Goal: Transaction & Acquisition: Download file/media

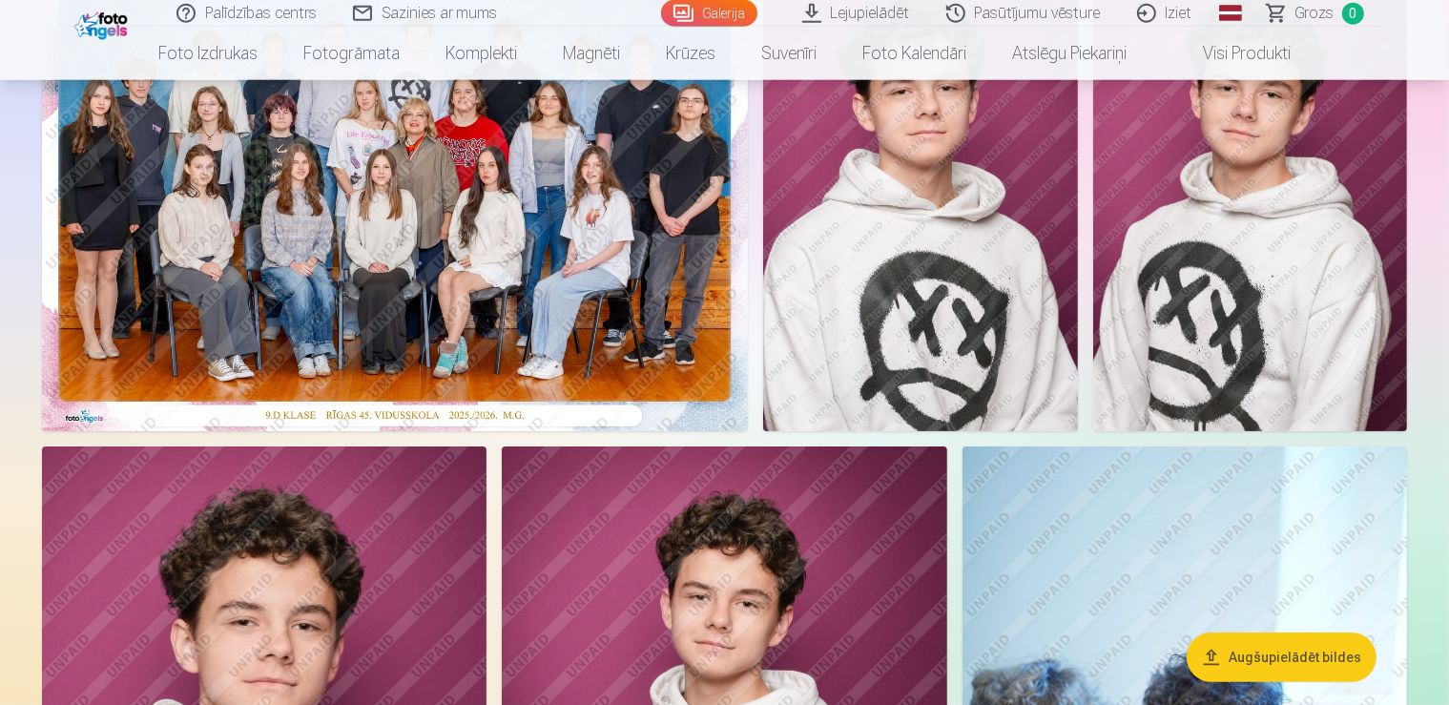
scroll to position [268, 0]
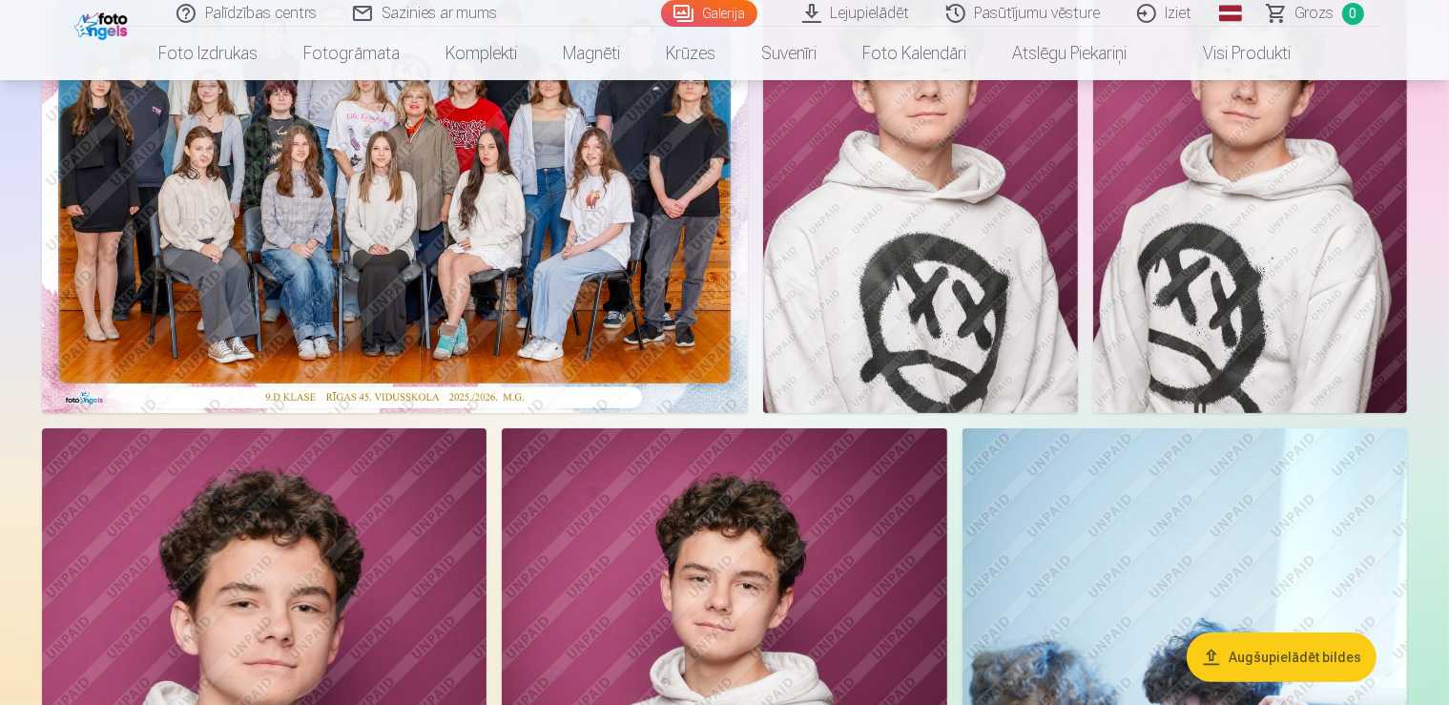
click at [1270, 660] on button "Augšupielādēt bildes" at bounding box center [1282, 657] width 190 height 50
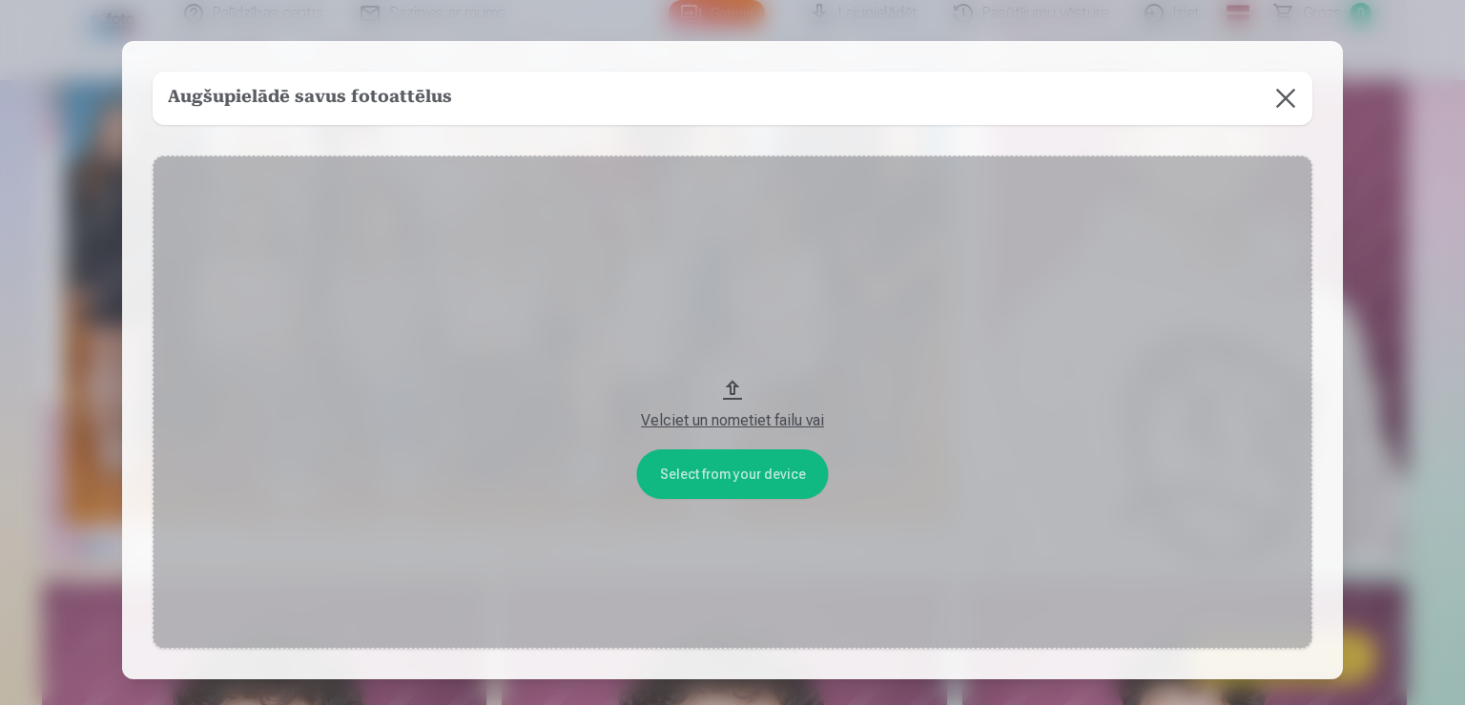
click at [725, 400] on div "Velciet un nometiet failu vai" at bounding box center [733, 415] width 1122 height 34
click at [1278, 99] on button at bounding box center [1285, 98] width 53 height 53
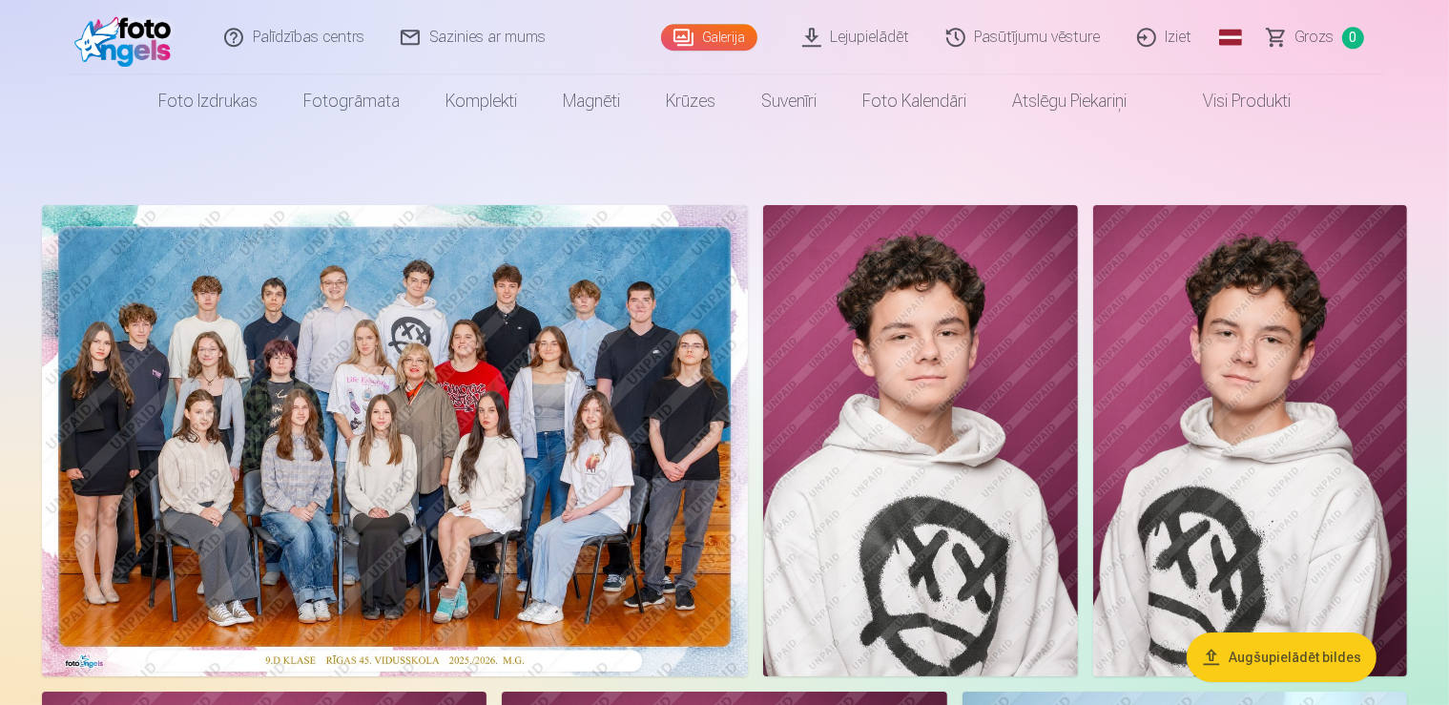
scroll to position [0, 0]
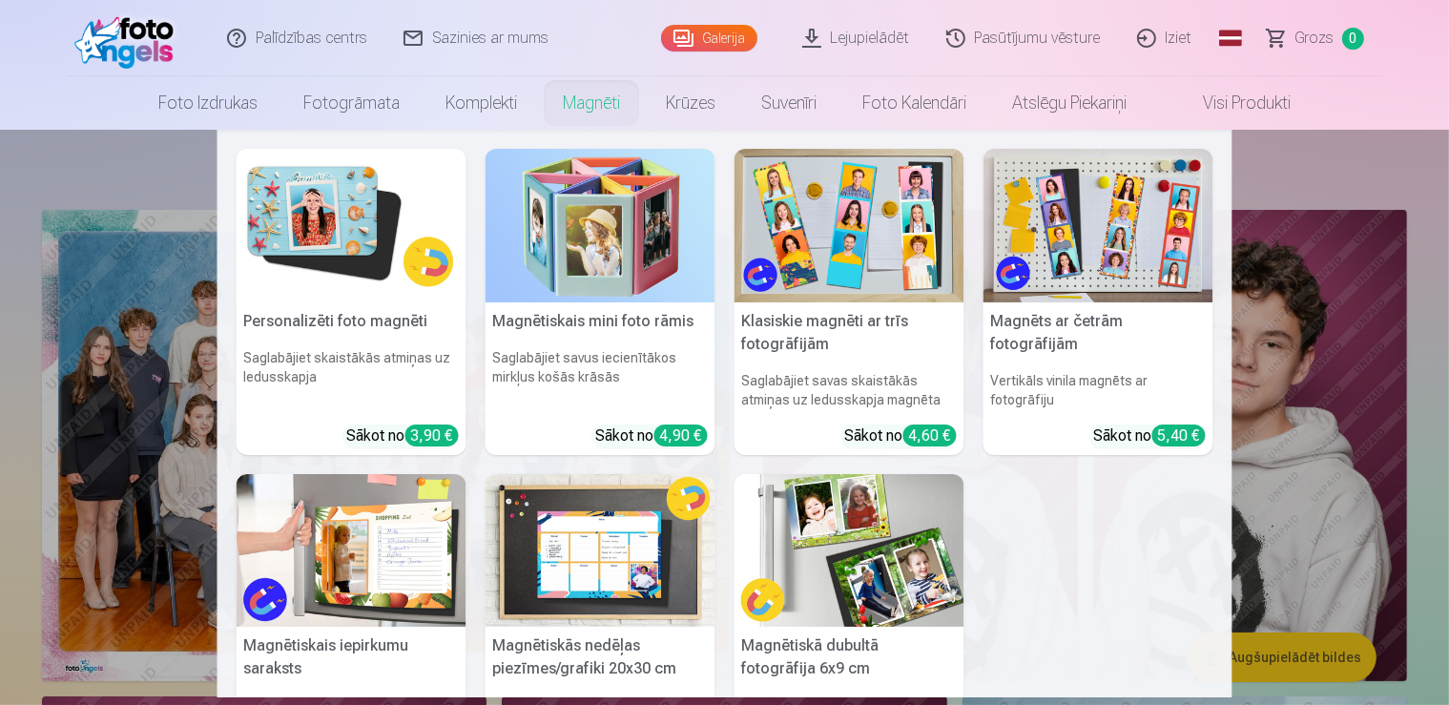
click at [588, 103] on link "Magnēti" at bounding box center [591, 102] width 103 height 53
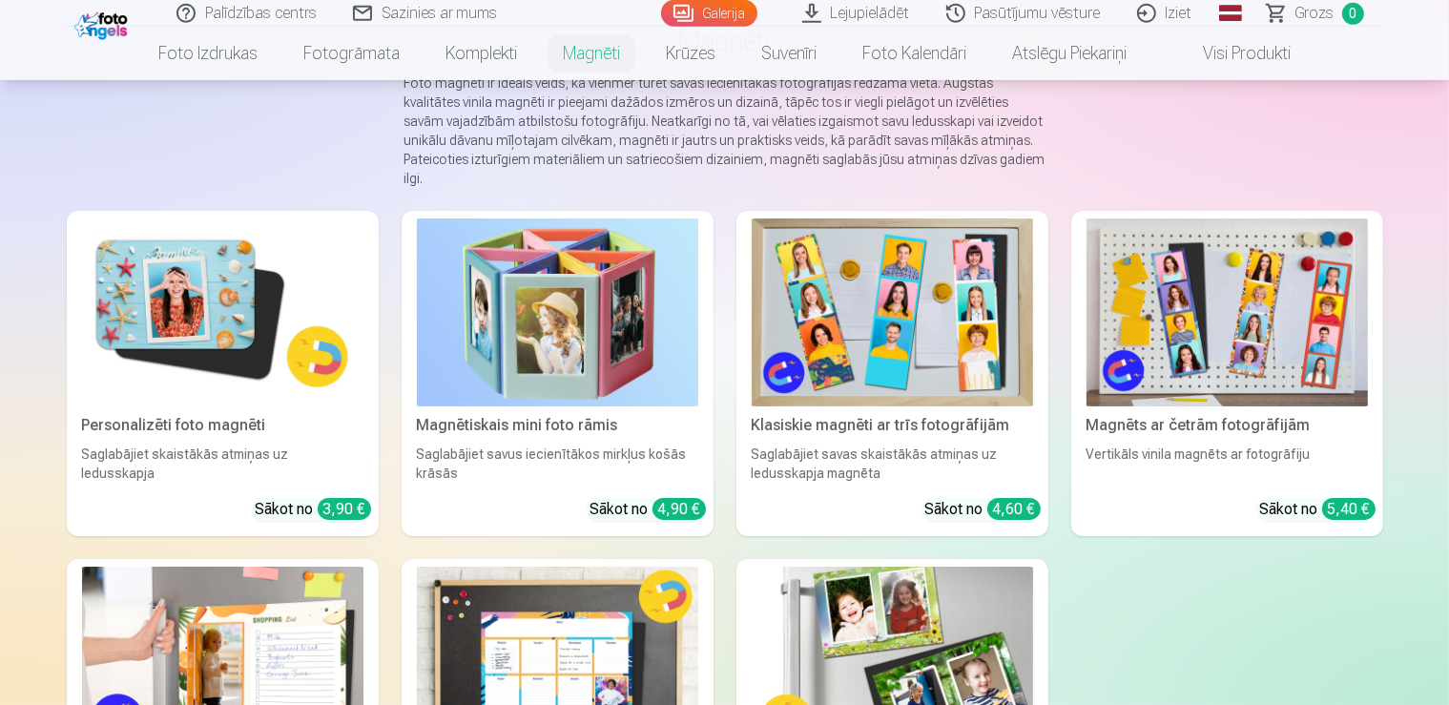
scroll to position [134, 0]
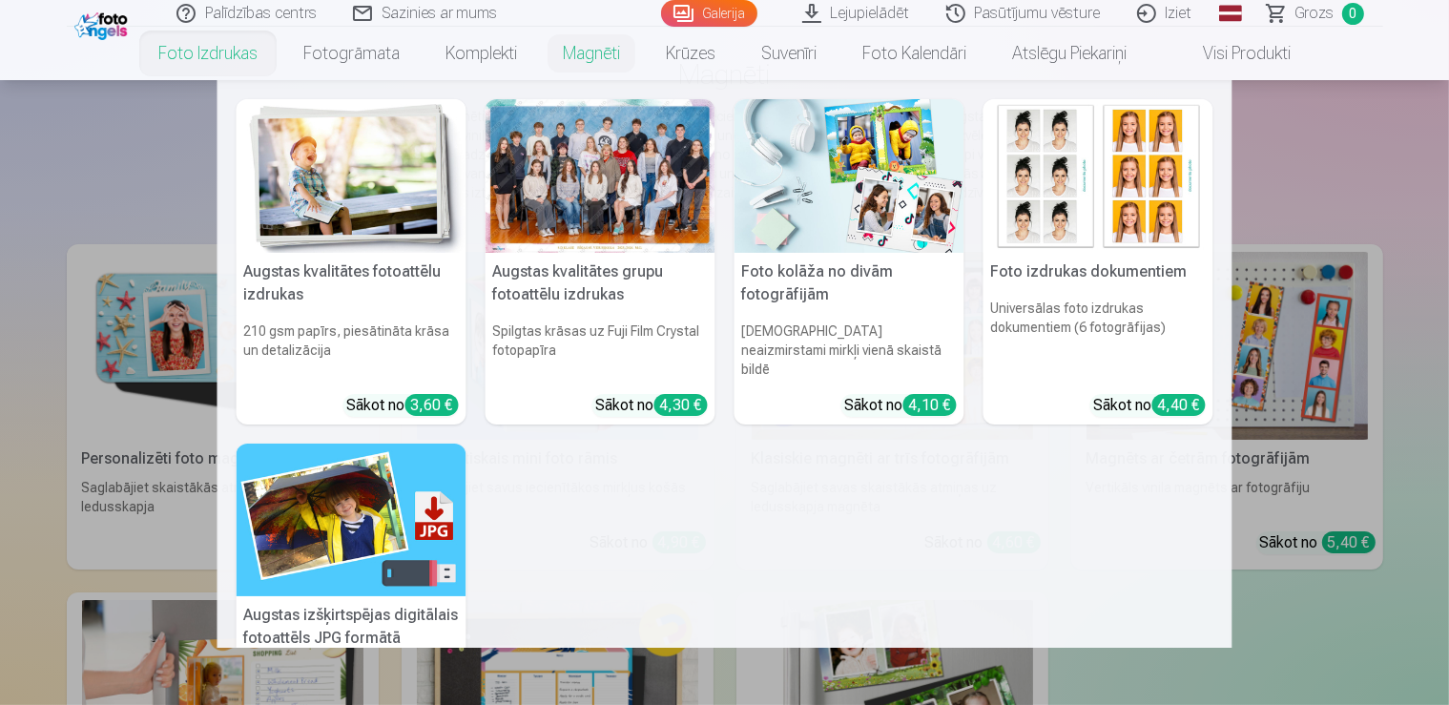
click at [197, 56] on link "Foto izdrukas" at bounding box center [207, 53] width 145 height 53
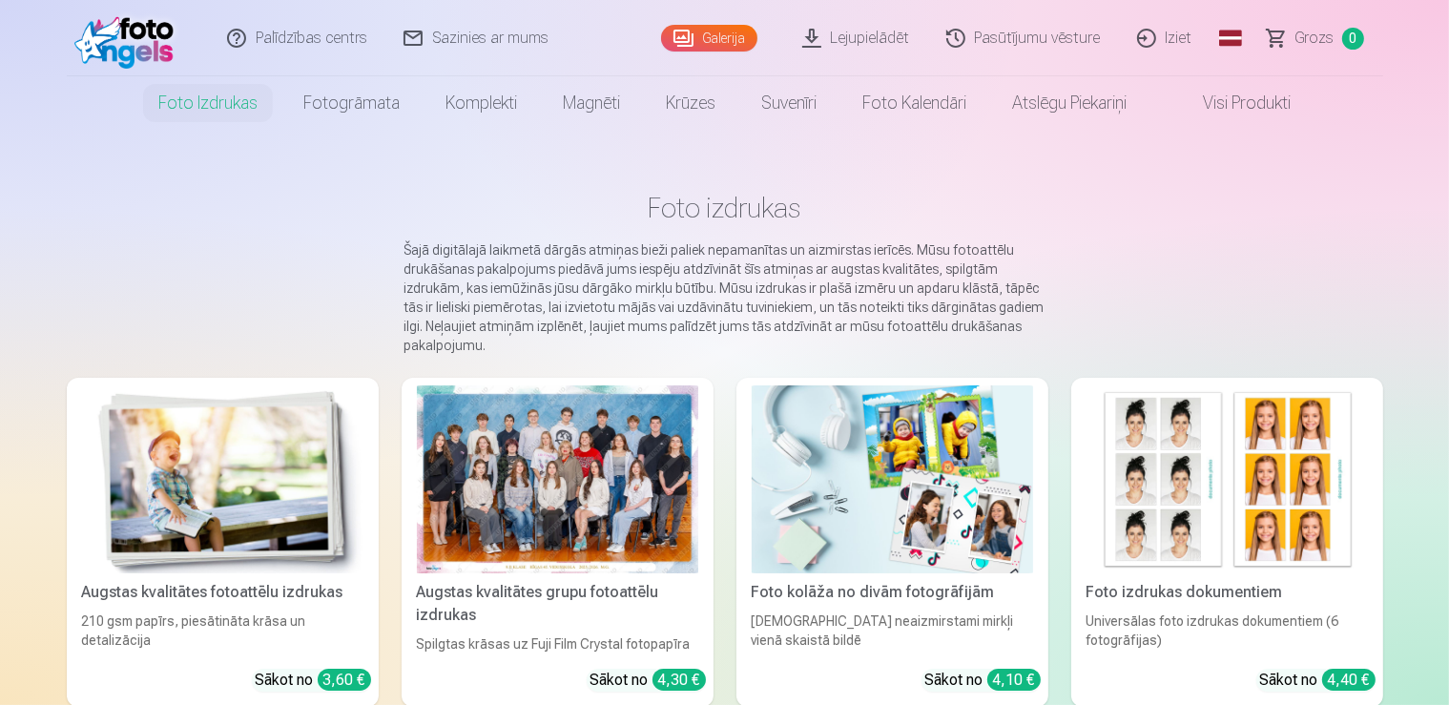
click at [867, 36] on link "Lejupielādēt" at bounding box center [857, 38] width 144 height 76
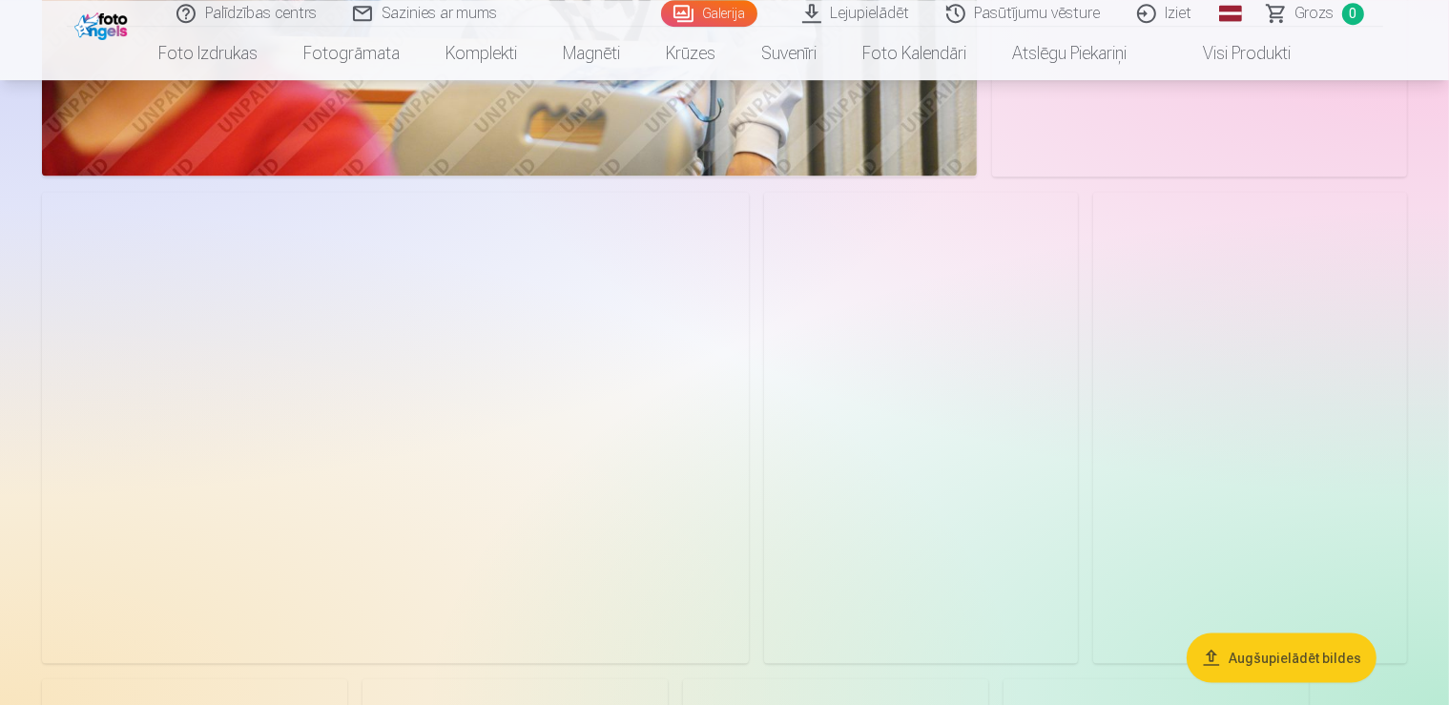
scroll to position [2753, 0]
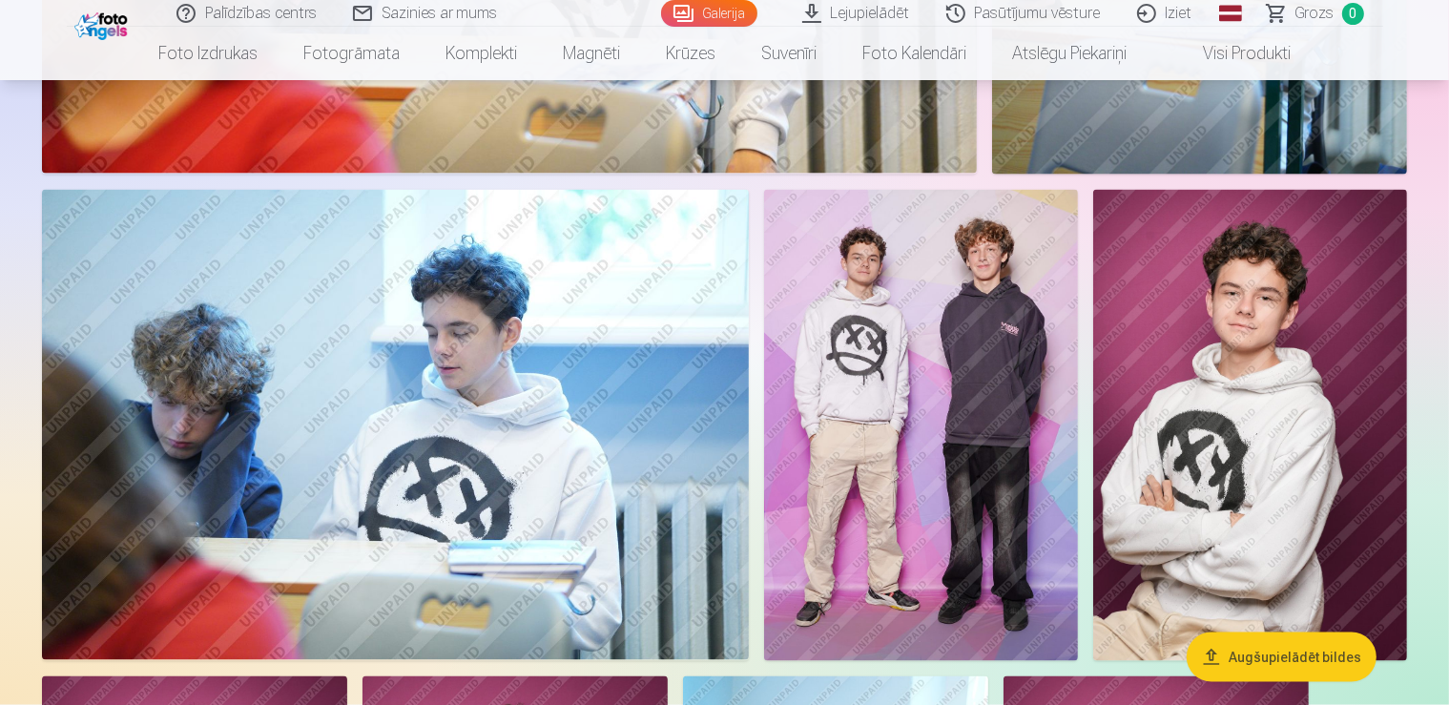
click at [1276, 651] on button "Augšupielādēt bildes" at bounding box center [1282, 657] width 190 height 50
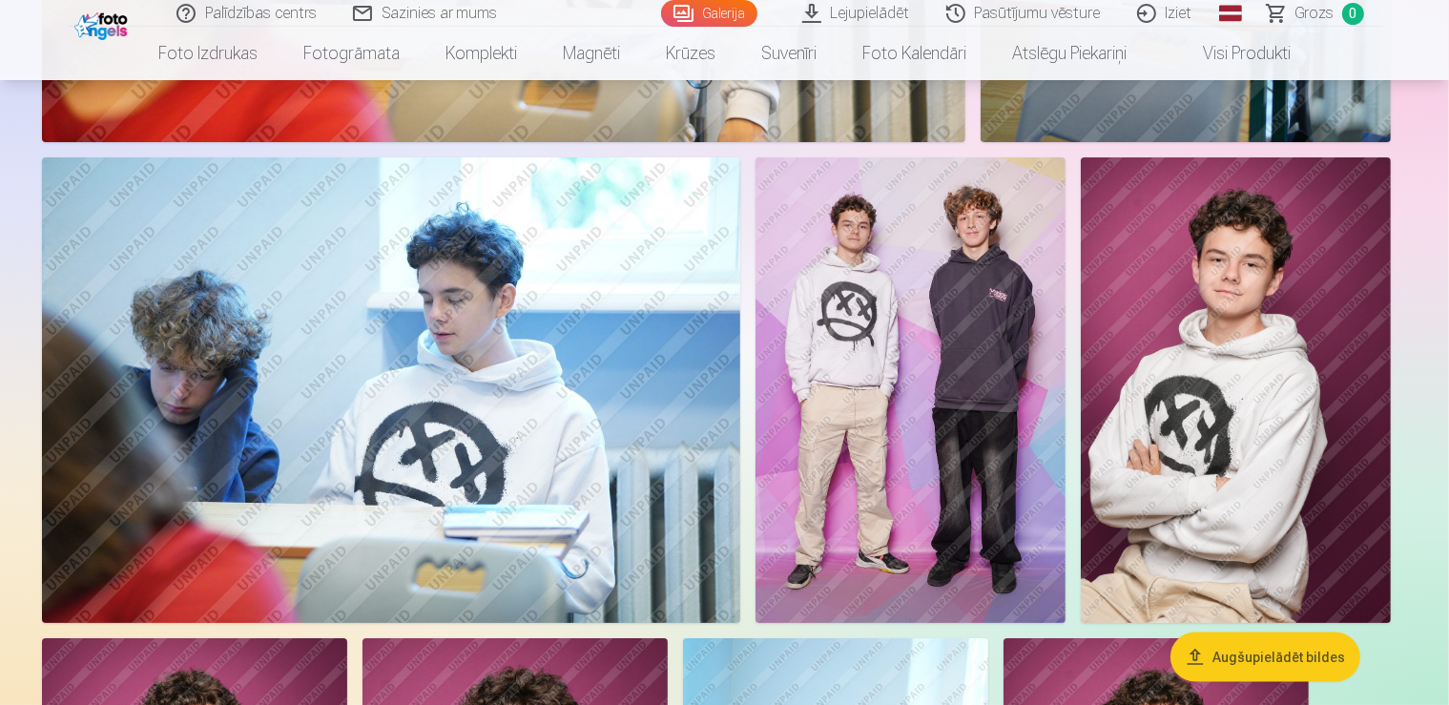
scroll to position [2776, 0]
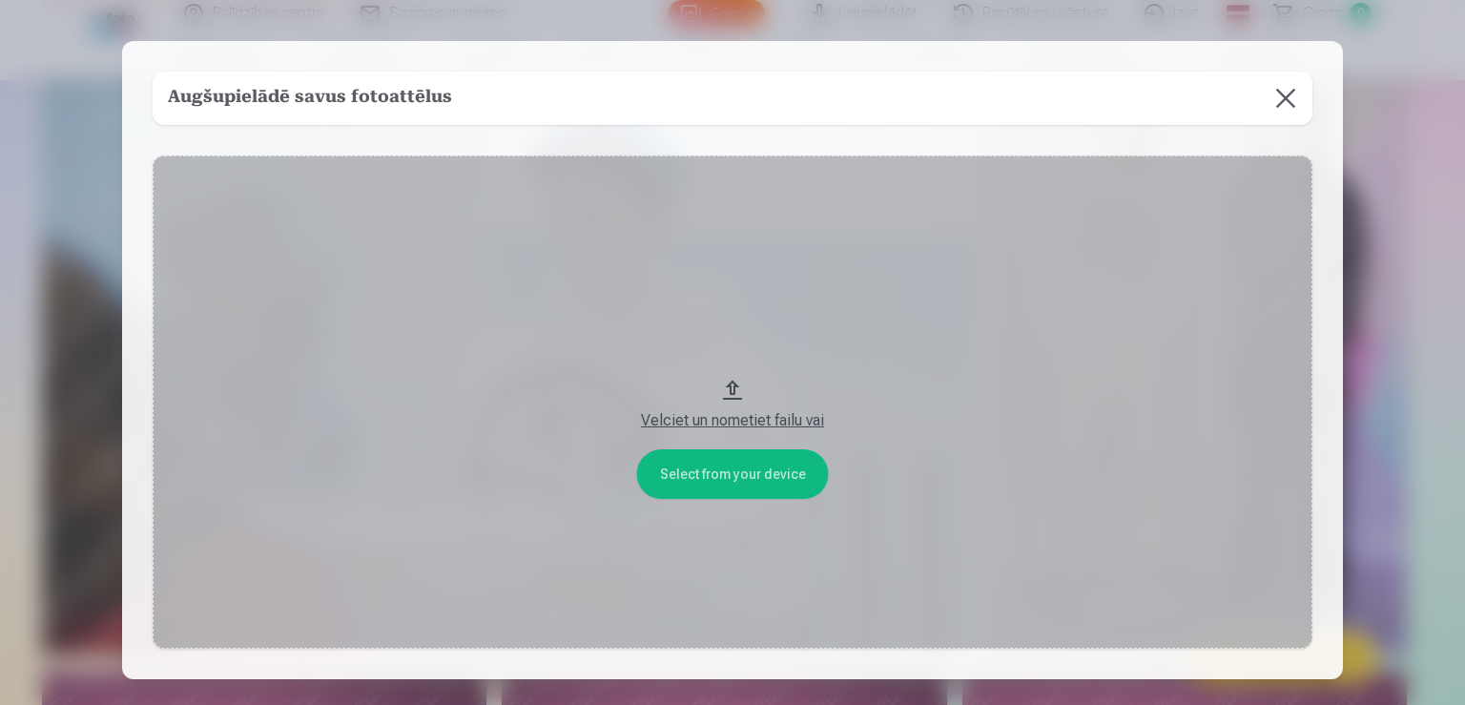
drag, startPoint x: 1368, startPoint y: 467, endPoint x: 708, endPoint y: 469, distance: 660.1
click at [708, 469] on div "​ Augšupielādē savus fotoattēlus Select from your device Velciet un nometiet fa…" at bounding box center [732, 417] width 1465 height 835
click at [705, 421] on div "Velciet un nometiet failu vai" at bounding box center [733, 420] width 1122 height 23
click at [708, 483] on button "Velciet un nometiet failu vai" at bounding box center [733, 401] width 1160 height 493
click at [1280, 101] on button at bounding box center [1285, 98] width 53 height 53
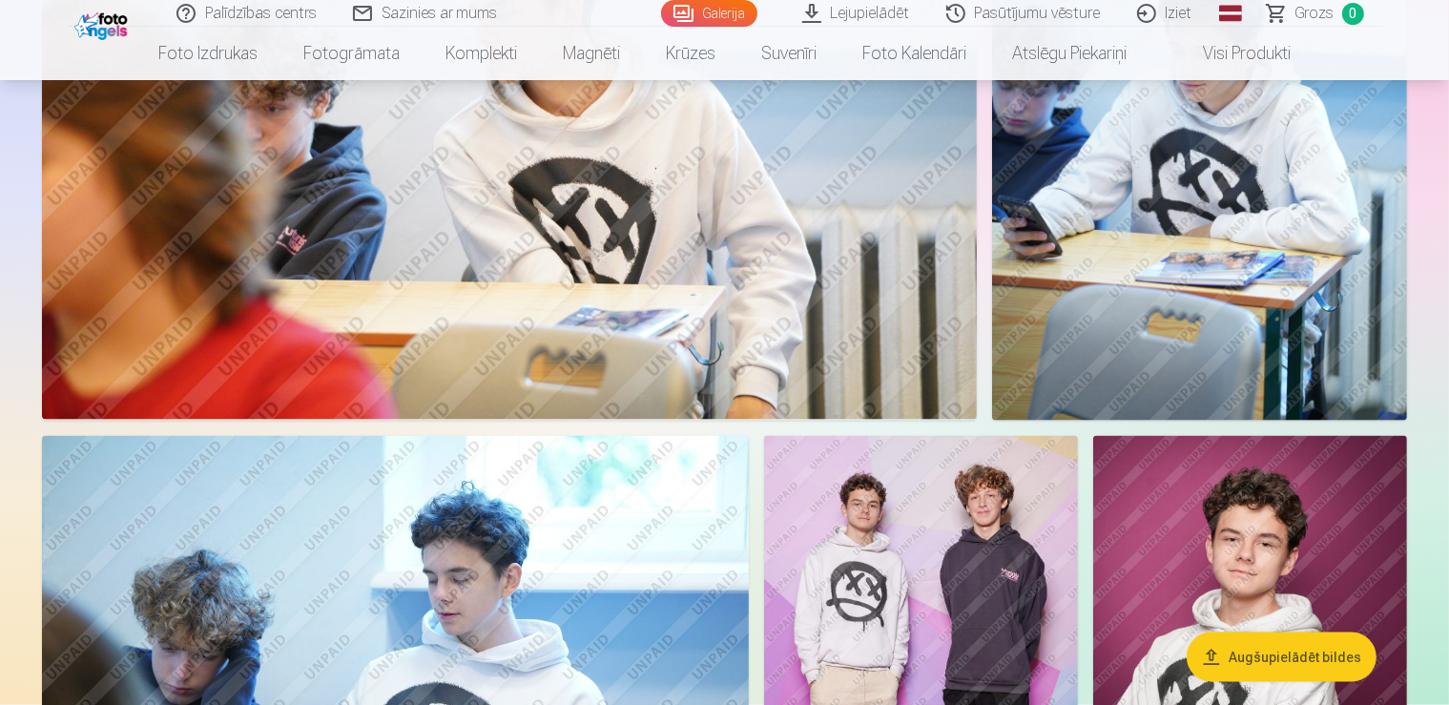
scroll to position [2575, 0]
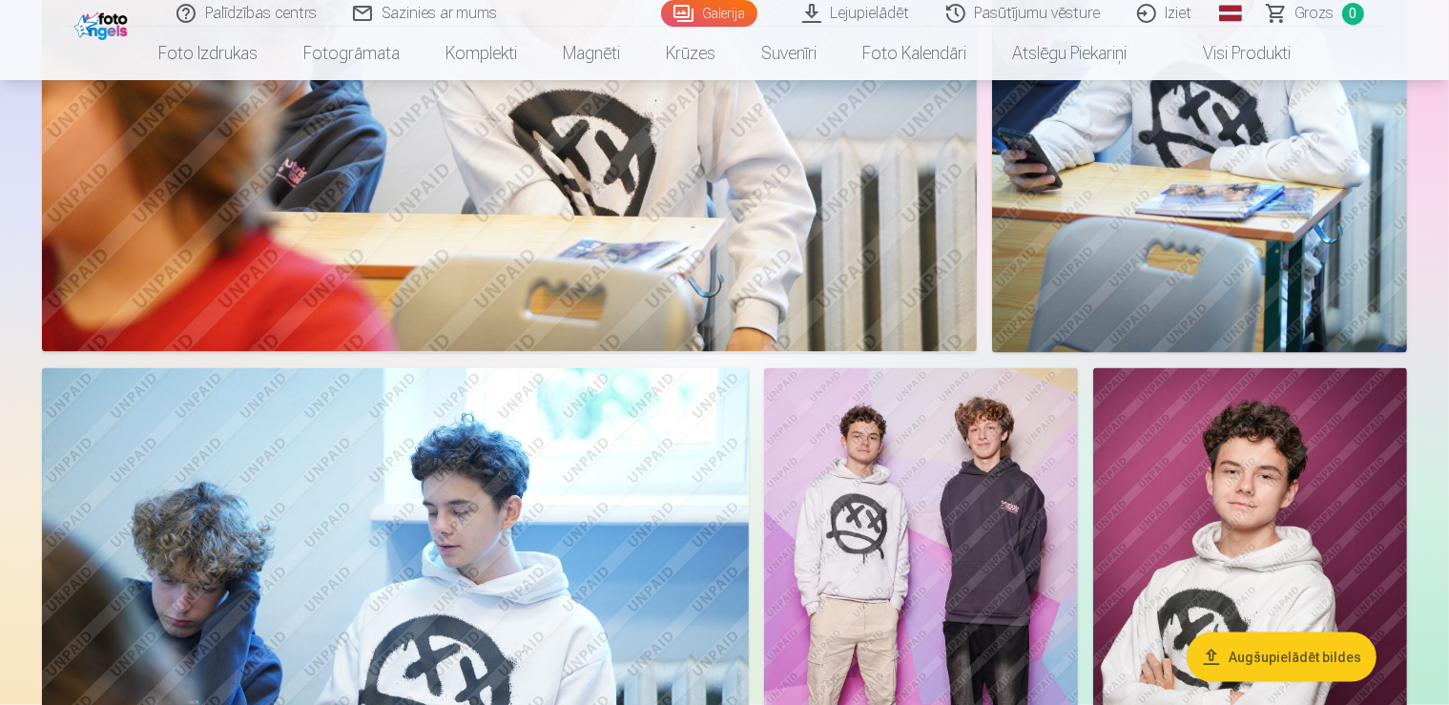
click at [1078, 461] on img at bounding box center [921, 603] width 314 height 471
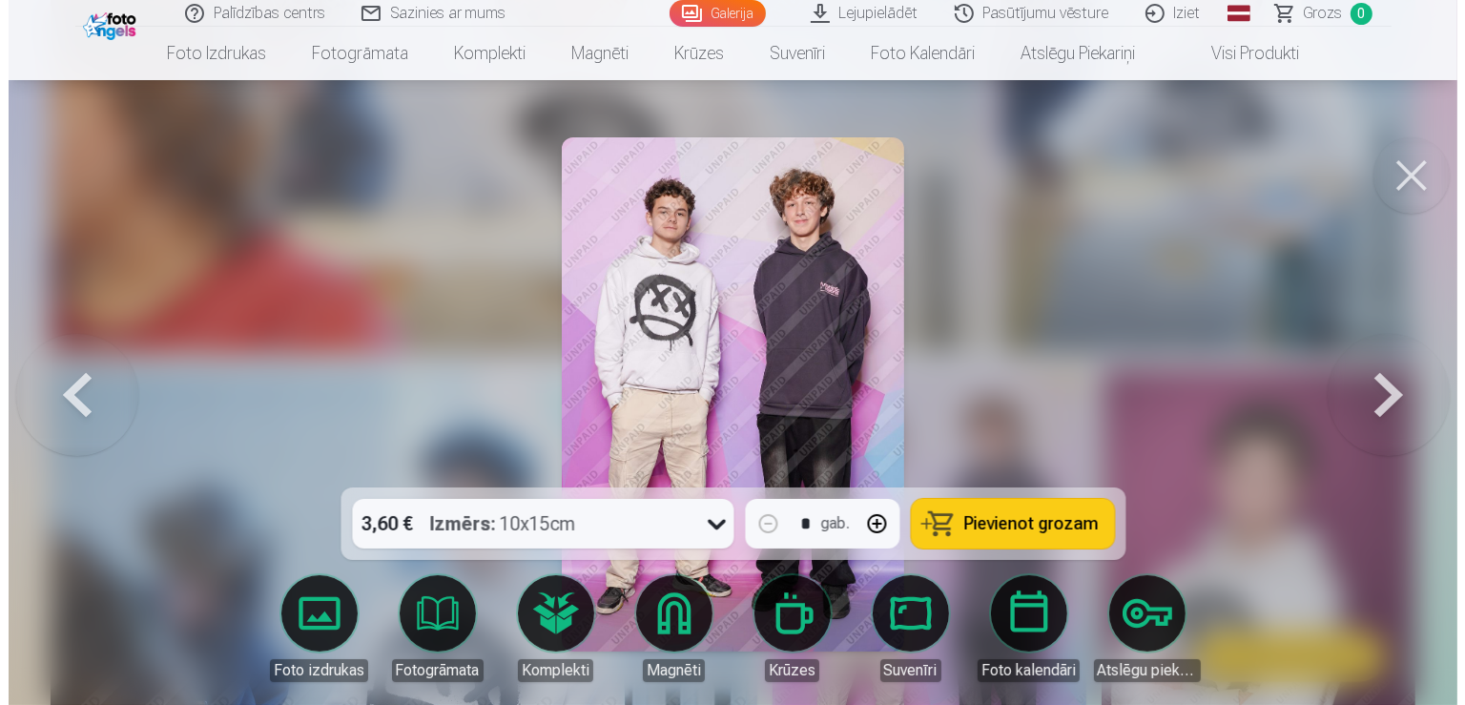
scroll to position [2598, 0]
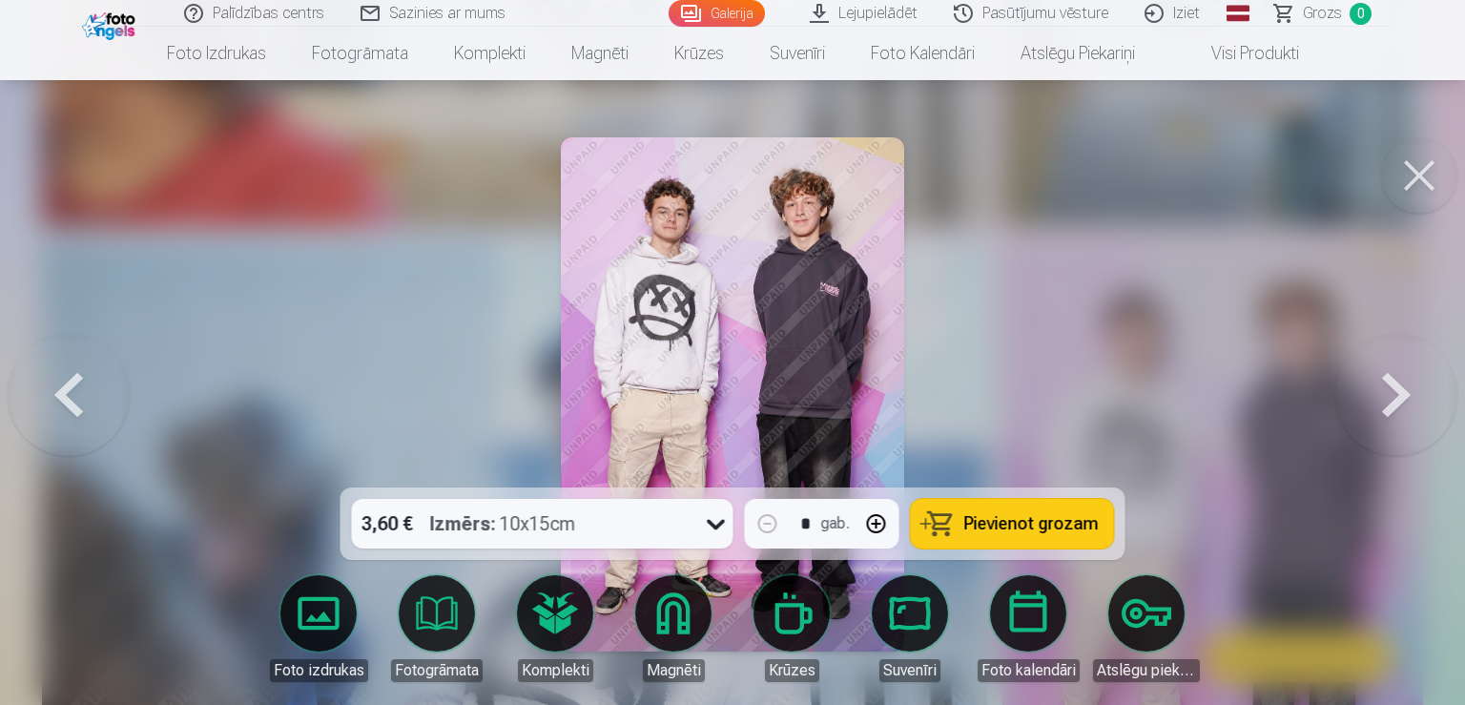
click at [1060, 431] on div at bounding box center [732, 352] width 1465 height 705
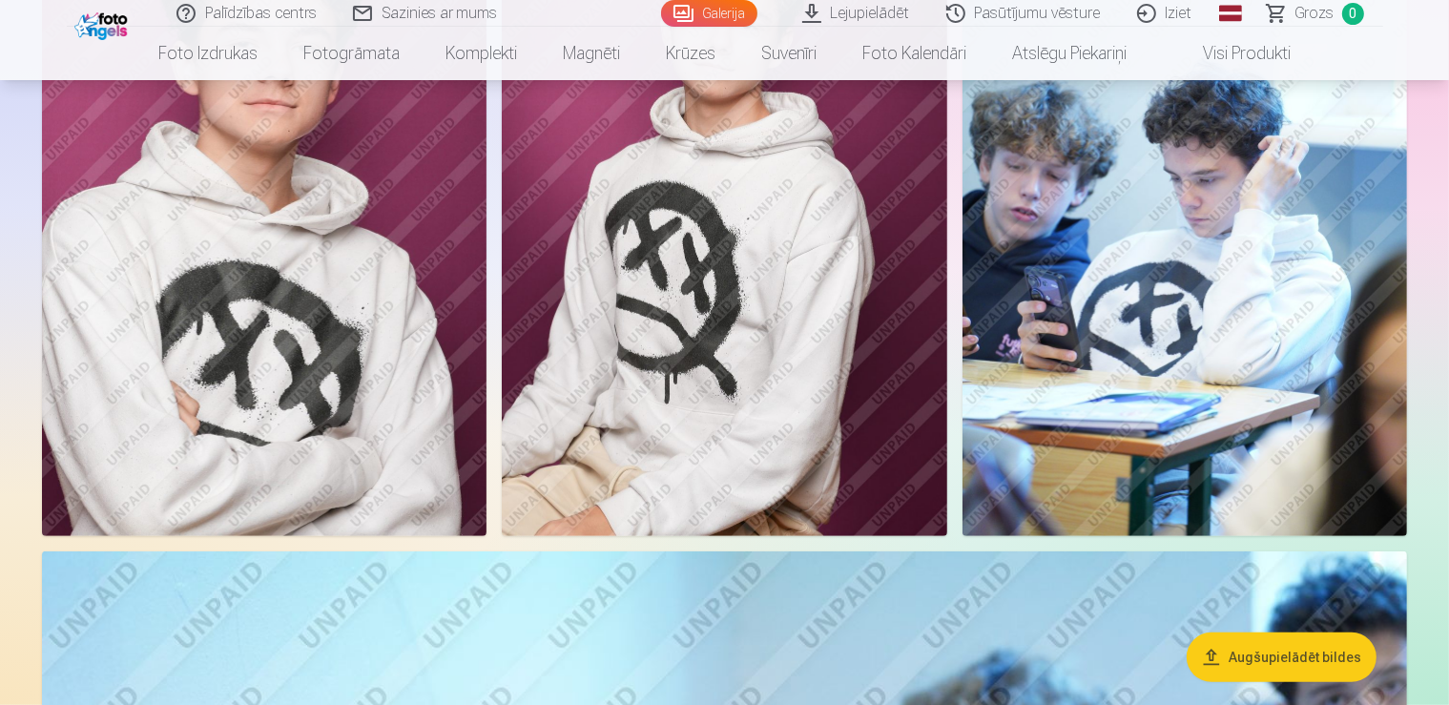
scroll to position [761, 0]
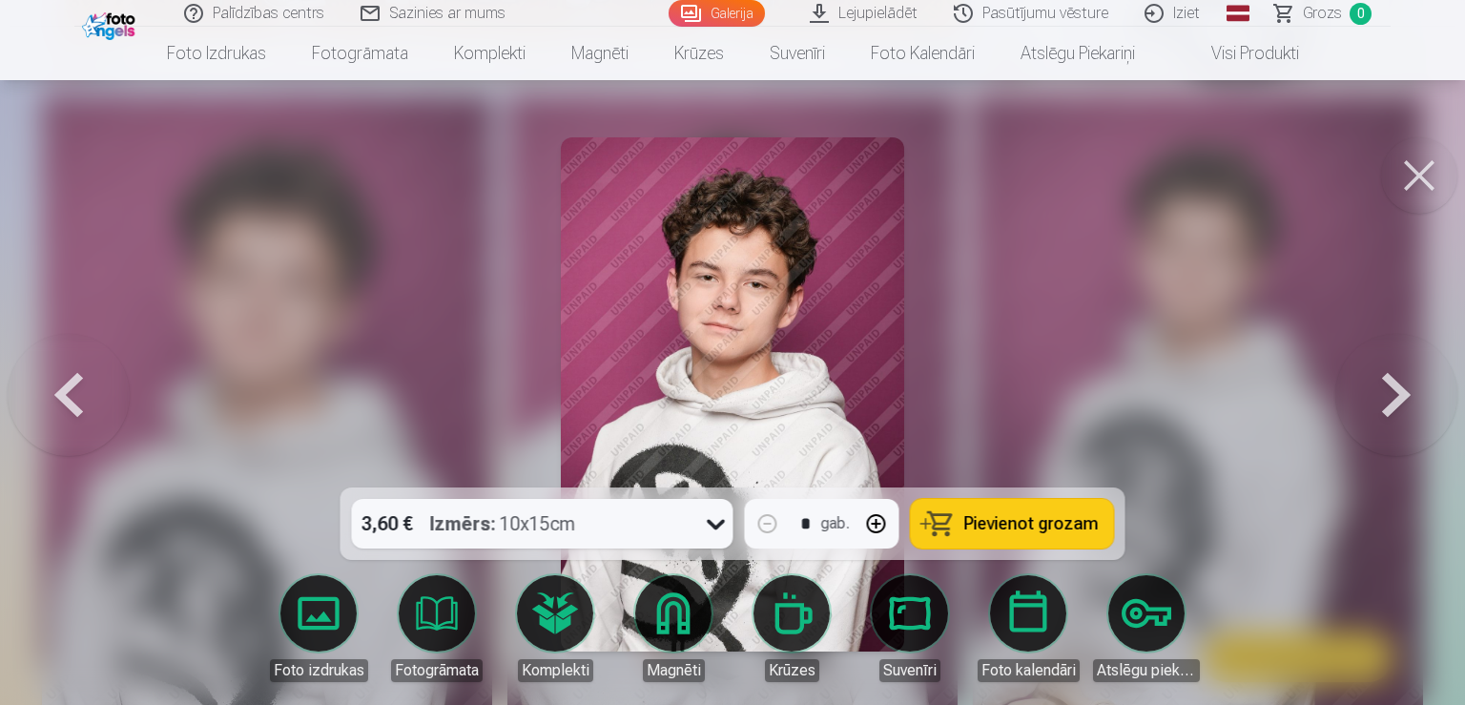
click at [712, 529] on icon at bounding box center [716, 523] width 31 height 31
click at [812, 319] on img at bounding box center [732, 394] width 342 height 514
click at [1032, 330] on div at bounding box center [732, 352] width 1465 height 705
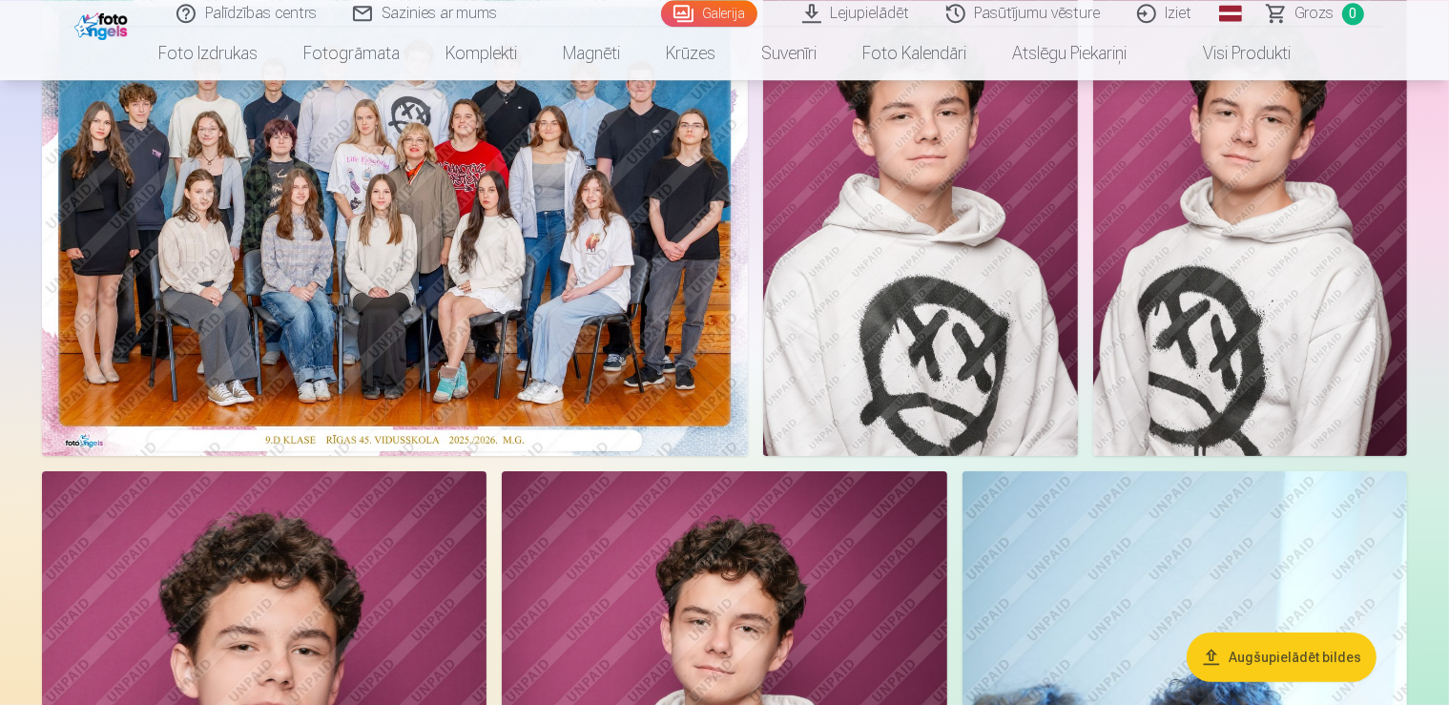
scroll to position [224, 0]
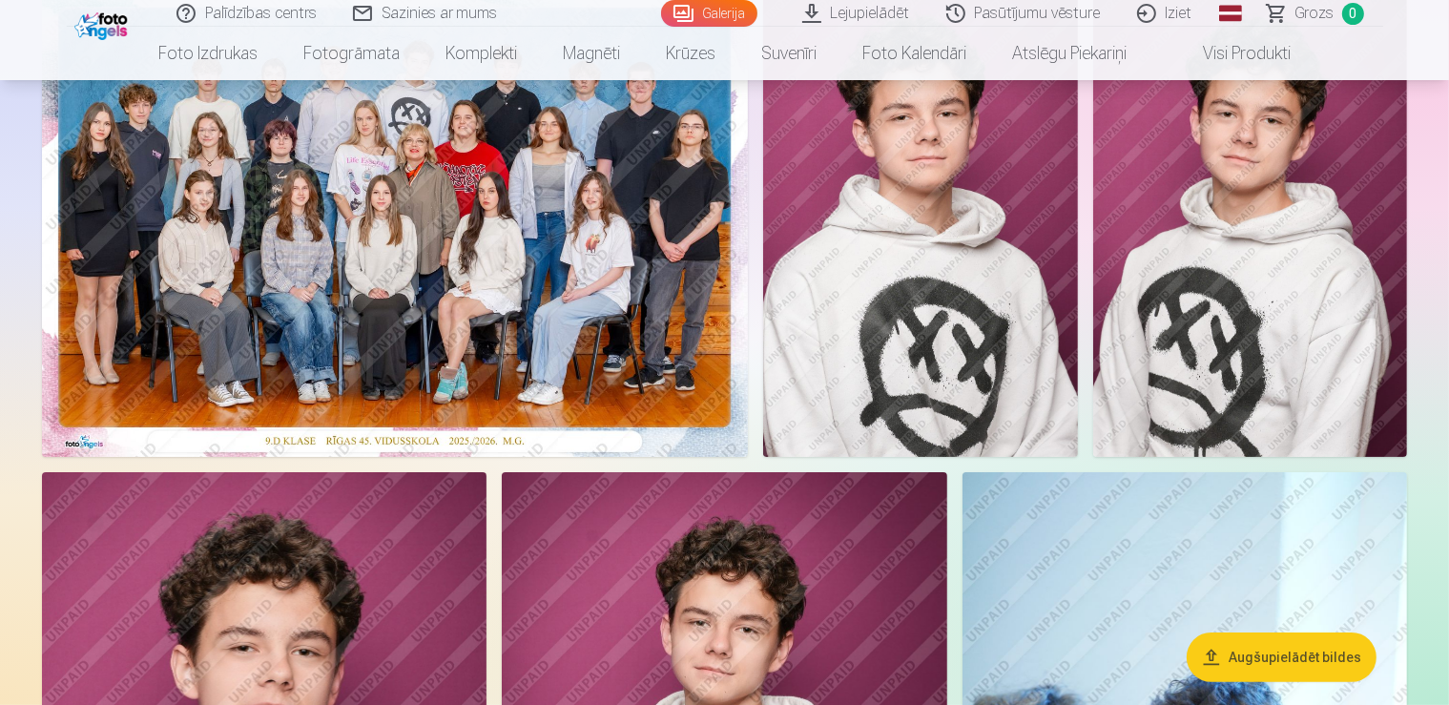
click at [709, 359] on img at bounding box center [395, 221] width 706 height 471
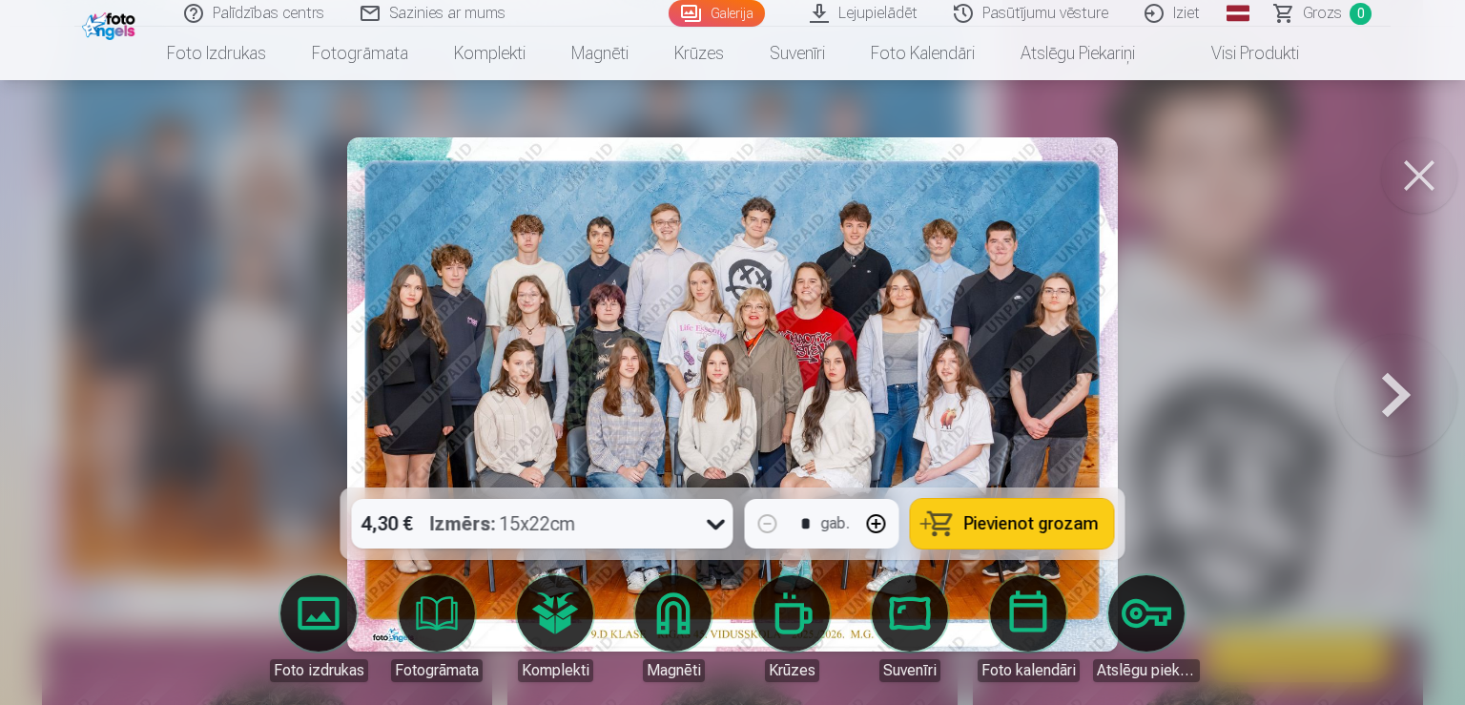
click at [924, 119] on div at bounding box center [732, 352] width 1465 height 705
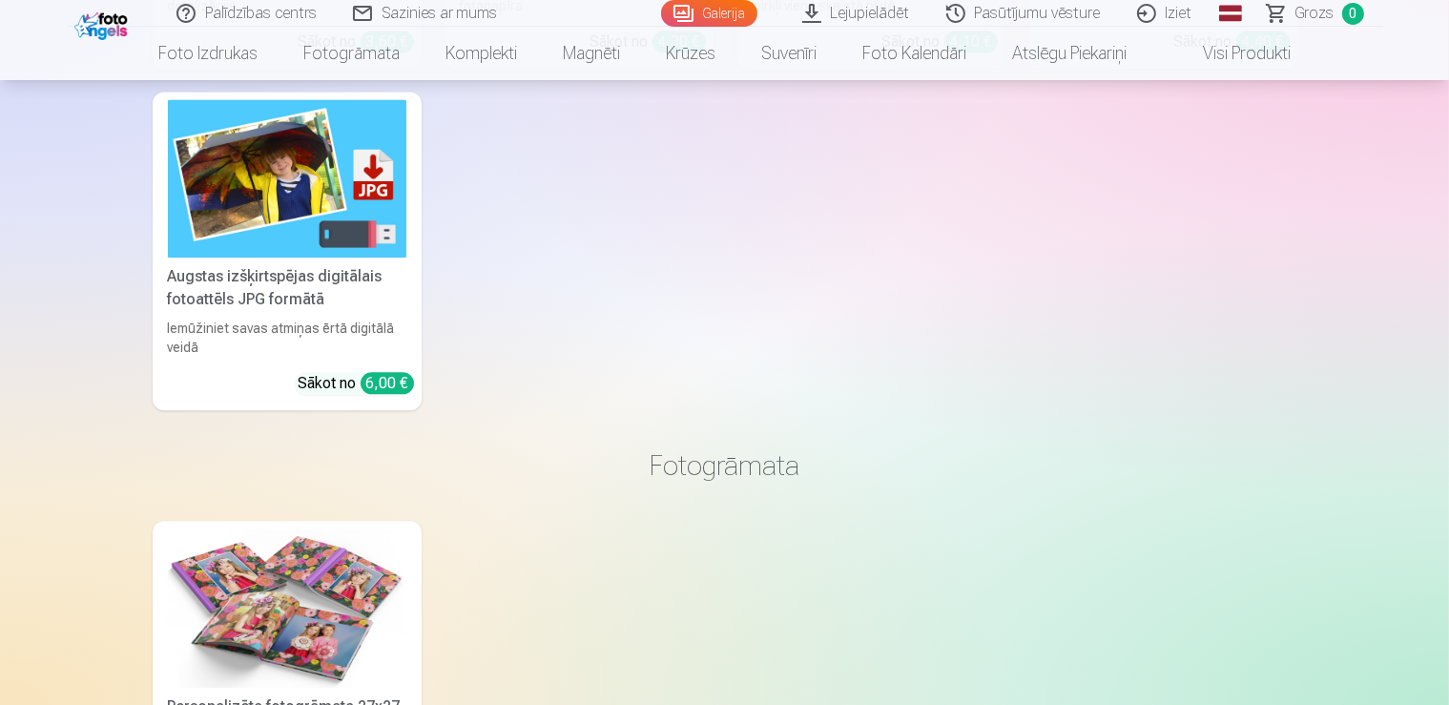
scroll to position [4320, 0]
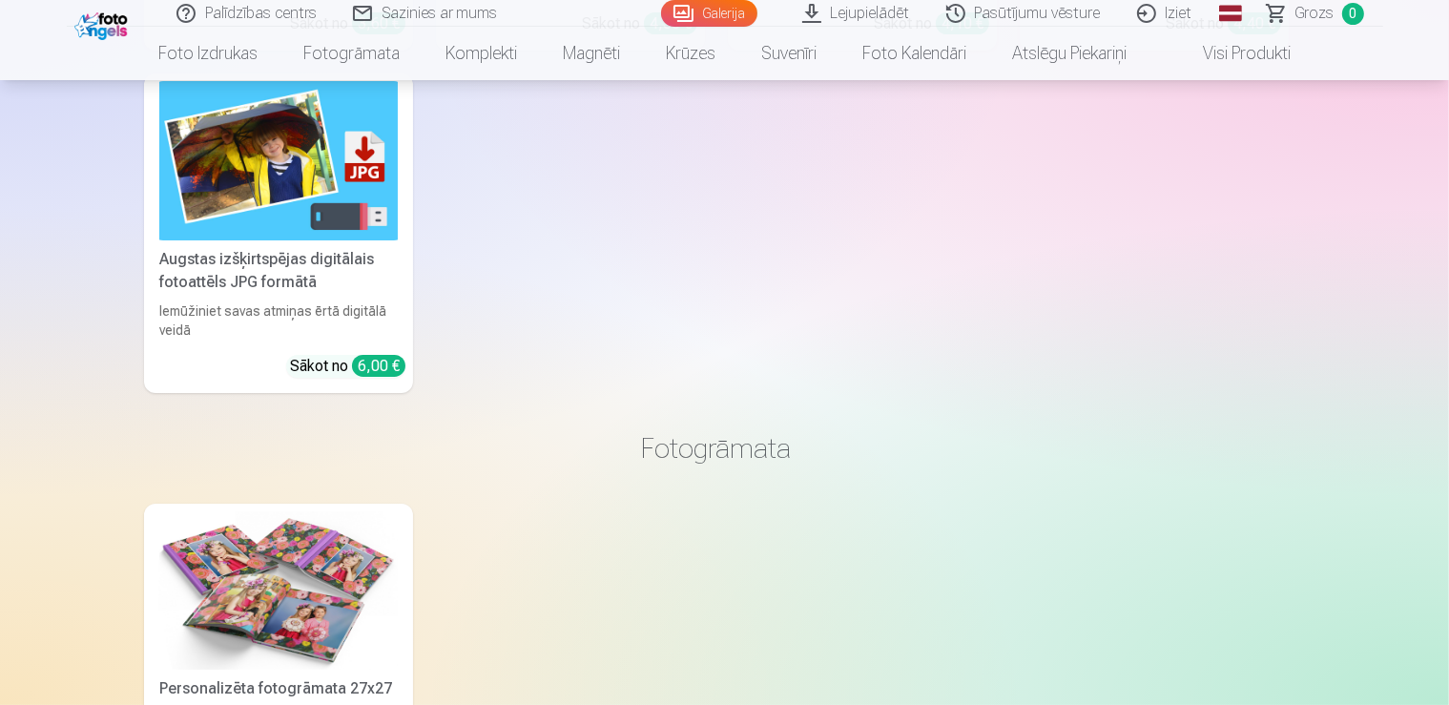
scroll to position [4366, 0]
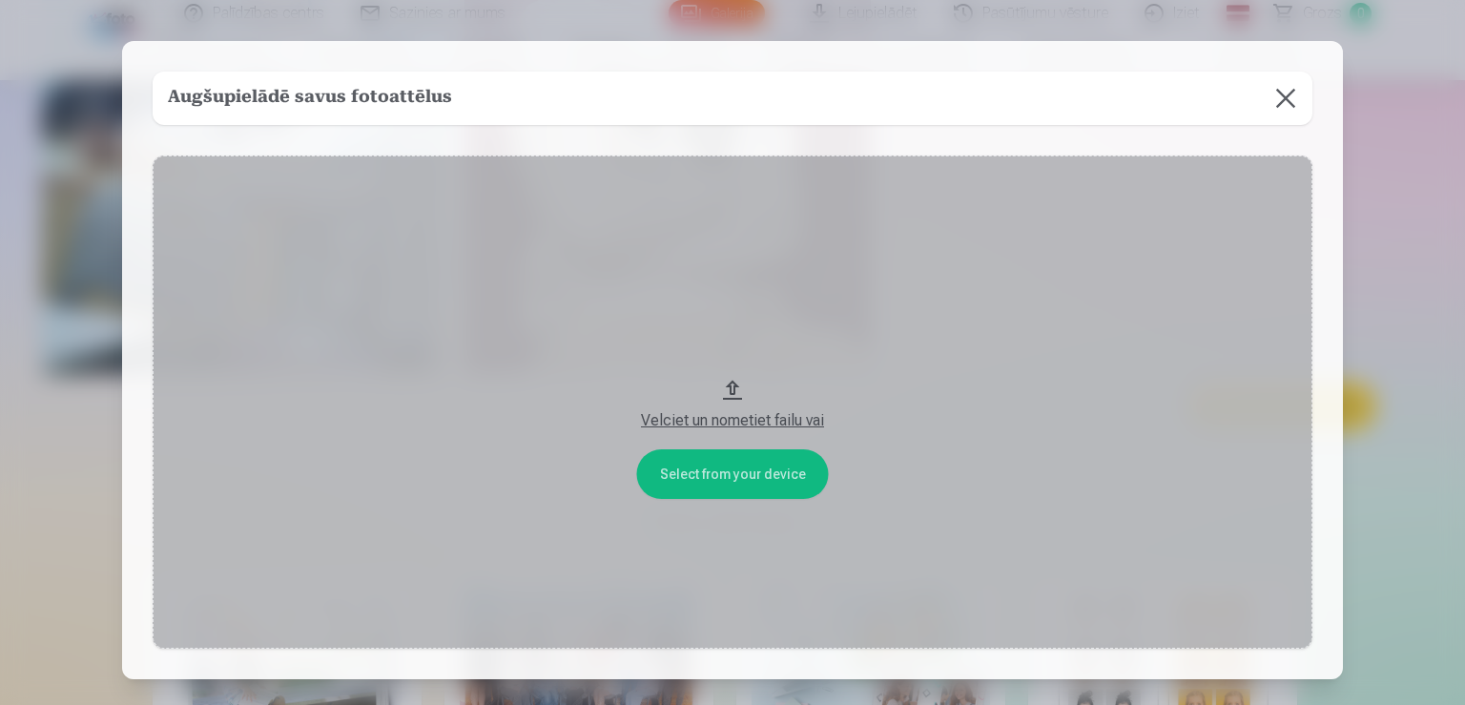
drag, startPoint x: 761, startPoint y: 425, endPoint x: 754, endPoint y: 407, distance: 19.7
click at [754, 407] on div "Velciet un nometiet failu vai" at bounding box center [733, 415] width 1122 height 34
click at [1273, 93] on button at bounding box center [1285, 98] width 53 height 53
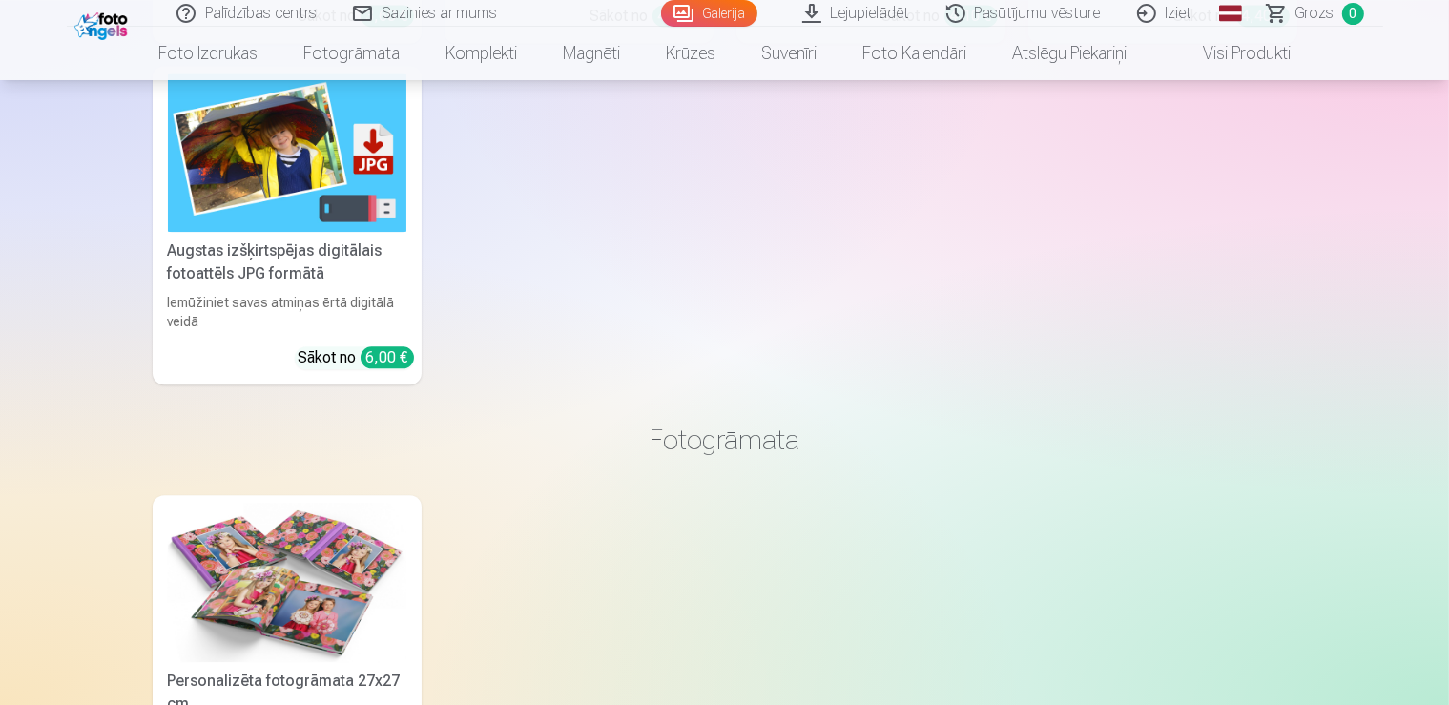
click at [871, 17] on link "Lejupielādēt" at bounding box center [857, 13] width 144 height 27
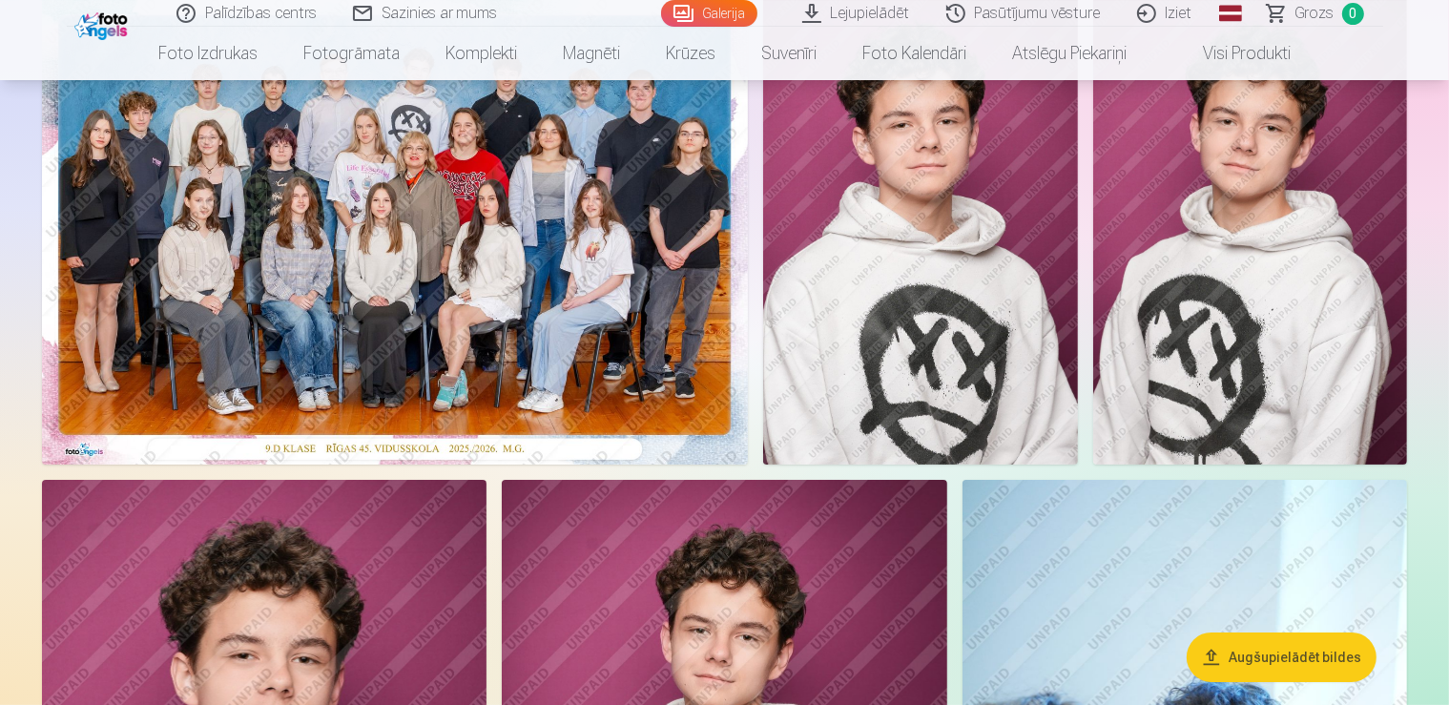
scroll to position [103, 0]
